Goal: Find specific page/section: Find specific page/section

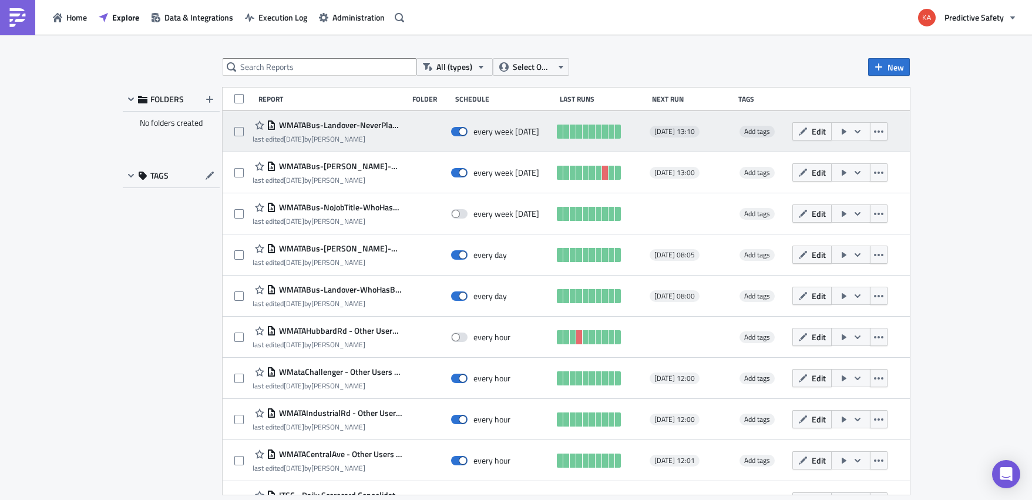
drag, startPoint x: 405, startPoint y: 167, endPoint x: 279, endPoint y: 126, distance: 132.8
click at [279, 126] on div "WMATABus-Landover-NeverPlayed last edited 5 days ago by Kari Roberts every week…" at bounding box center [566, 434] width 687 height 646
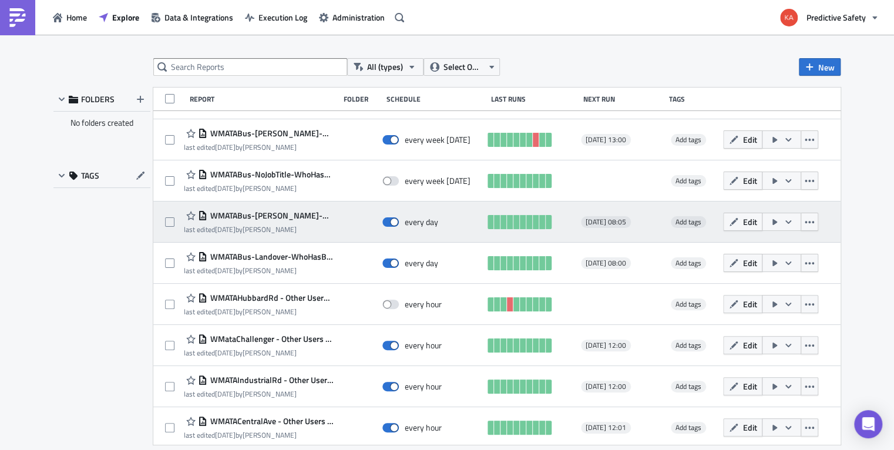
scroll to position [76, 0]
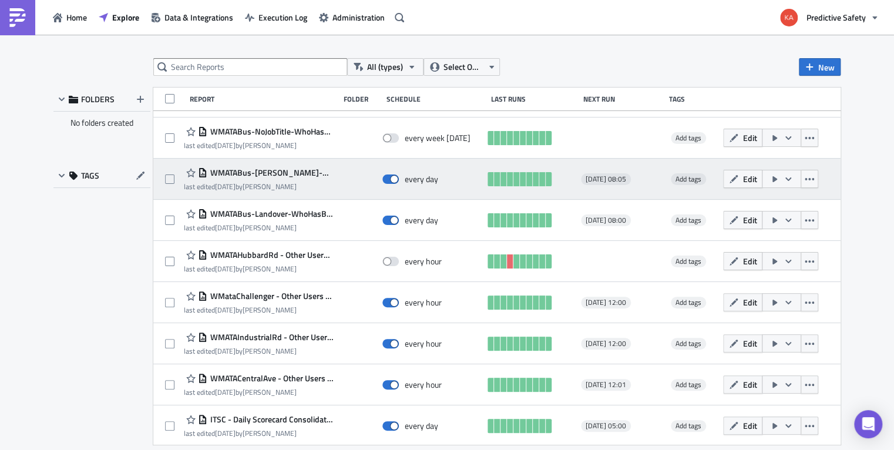
click at [278, 170] on span "WMATABus-[PERSON_NAME]-WhoHasBeenTrainedOnTheGame" at bounding box center [270, 172] width 126 height 11
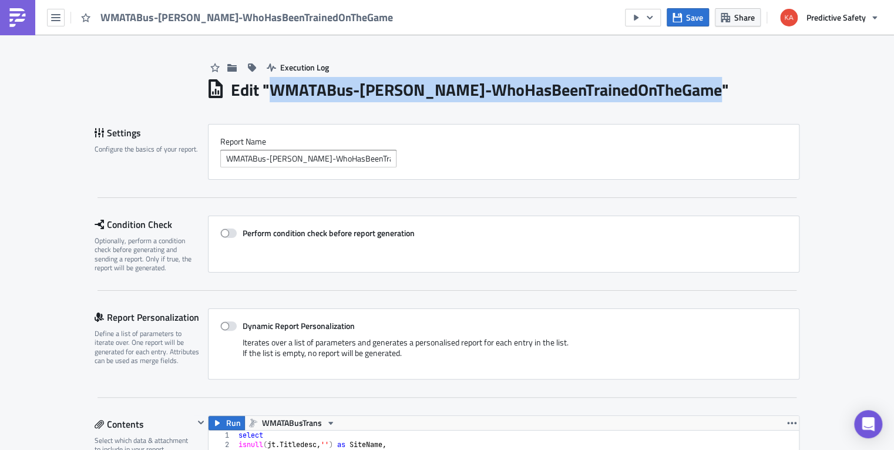
drag, startPoint x: 664, startPoint y: 91, endPoint x: 276, endPoint y: 101, distance: 388.5
click at [276, 100] on h1 "Edit " WMATABus-Andrews-WhoHasBeenTrainedOnTheGame "" at bounding box center [480, 89] width 498 height 21
copy h1 "WMATABus-[PERSON_NAME]-WhoHasBeenTrainedOnTheGame"
click at [58, 15] on icon "button" at bounding box center [55, 17] width 9 height 9
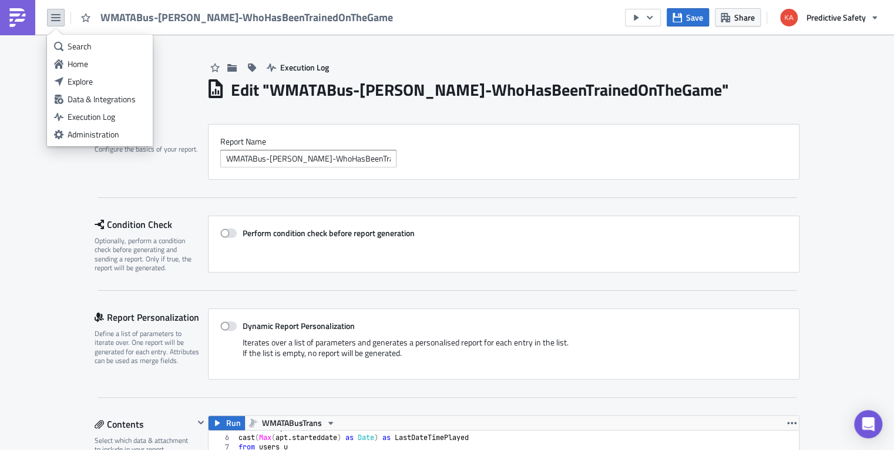
drag, startPoint x: 78, startPoint y: 82, endPoint x: 104, endPoint y: 93, distance: 28.2
click at [79, 82] on div "Explore" at bounding box center [107, 82] width 78 height 12
